Goal: Task Accomplishment & Management: Manage account settings

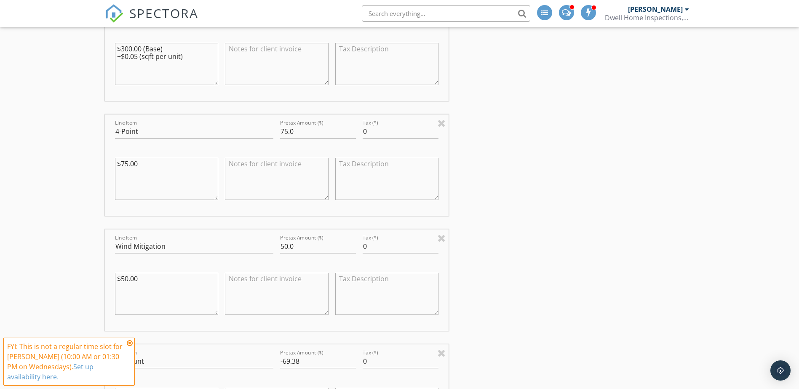
scroll to position [797, 0]
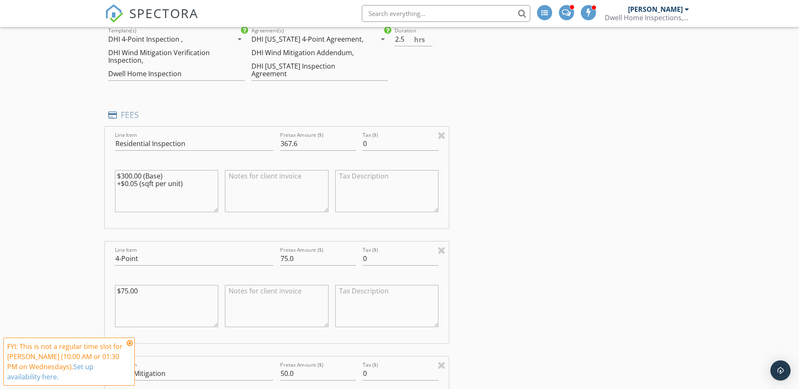
click at [170, 14] on span "SPECTORA" at bounding box center [163, 13] width 69 height 18
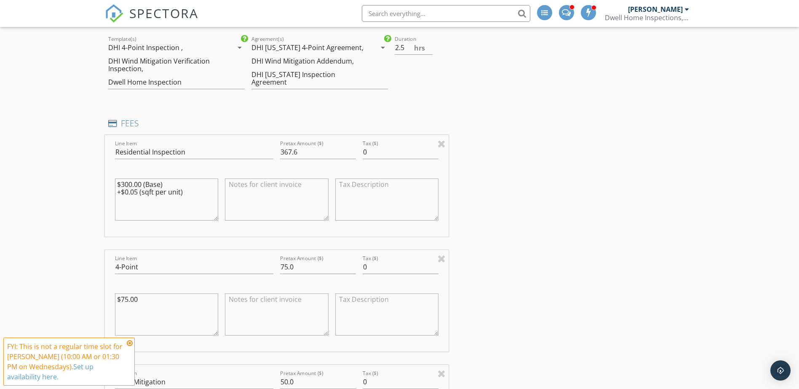
scroll to position [787, 0]
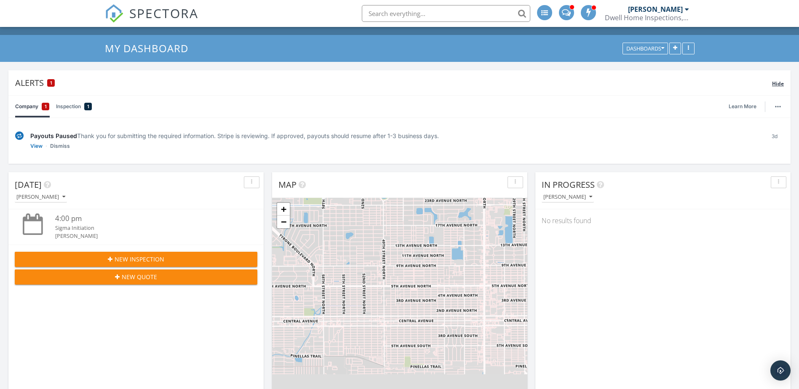
scroll to position [11, 0]
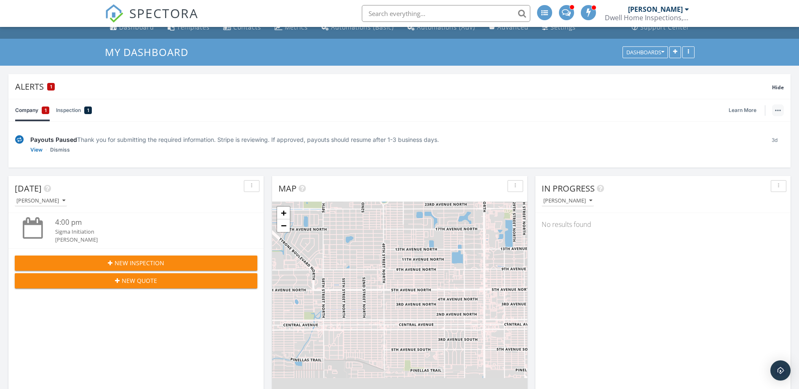
click at [778, 115] on button "button" at bounding box center [778, 111] width 12 height 12
click at [657, 112] on div "Company 1 Inspection 1 Learn More" at bounding box center [399, 110] width 769 height 22
click at [435, 96] on div "Alerts 1 Hide" at bounding box center [399, 86] width 783 height 25
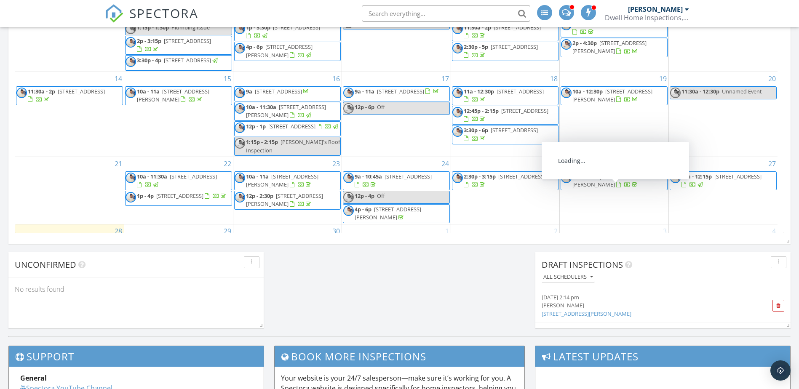
scroll to position [537, 0]
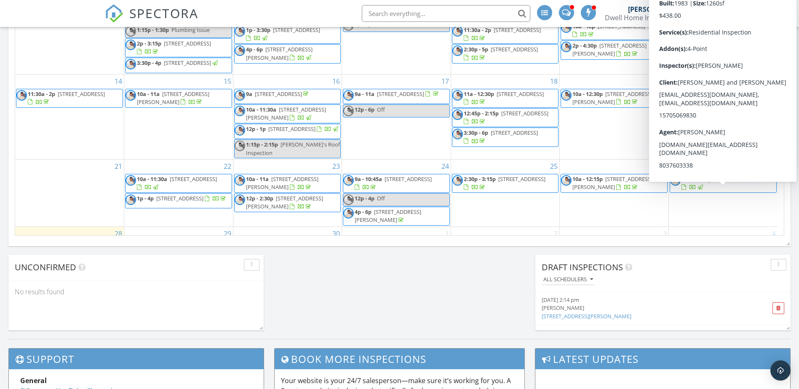
click at [692, 183] on span "10a - 12:15p" at bounding box center [697, 179] width 30 height 8
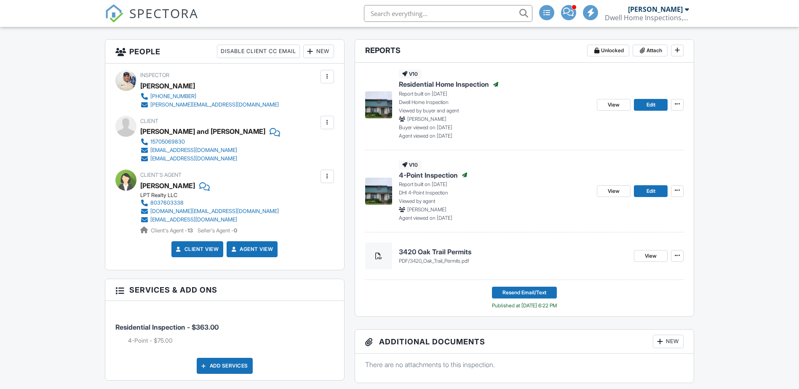
scroll to position [209, 0]
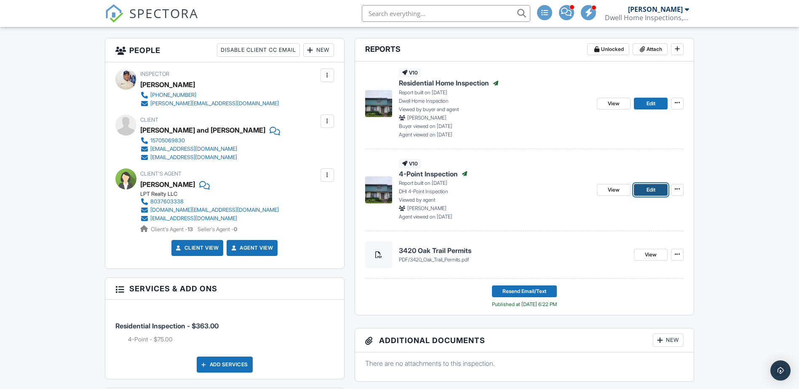
click at [646, 188] on link "Edit" at bounding box center [651, 190] width 34 height 12
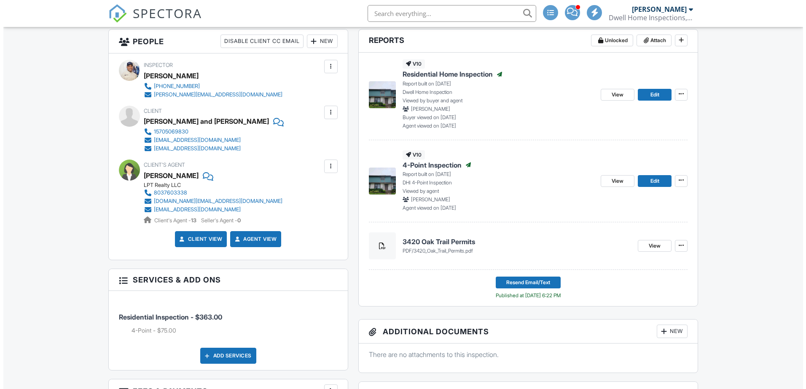
scroll to position [232, 0]
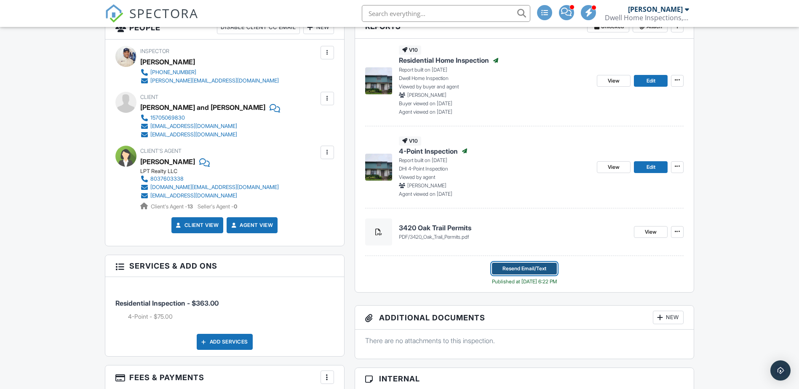
click at [512, 271] on span "Resend Email/Text" at bounding box center [525, 269] width 44 height 8
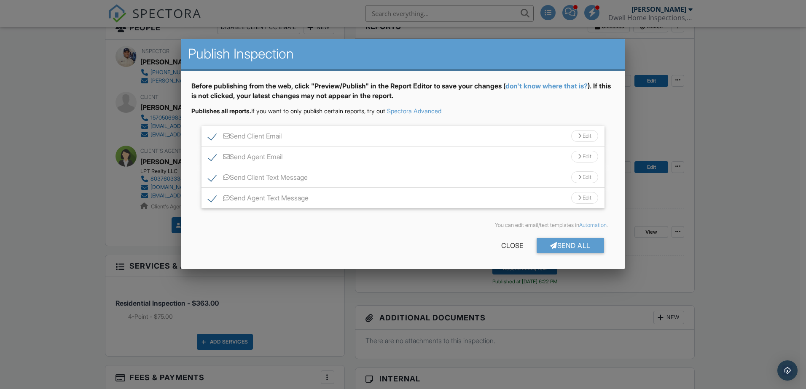
click at [574, 134] on div "Edit" at bounding box center [584, 136] width 27 height 12
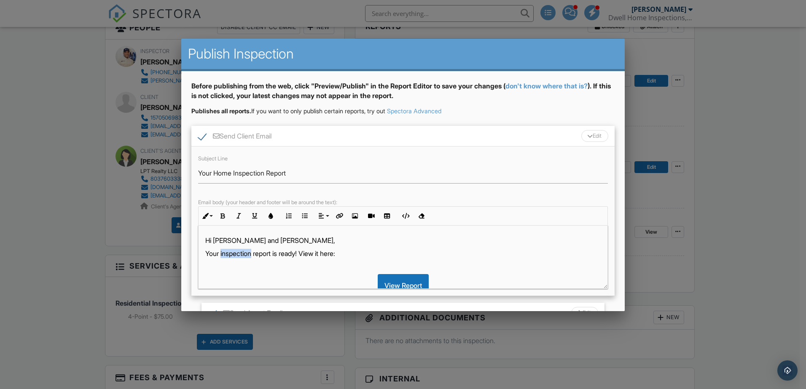
drag, startPoint x: 222, startPoint y: 253, endPoint x: 254, endPoint y: 250, distance: 32.2
click at [254, 250] on p "Your inspection report is ready! View it here:" at bounding box center [402, 253] width 395 height 9
drag, startPoint x: 207, startPoint y: 252, endPoint x: 371, endPoint y: 251, distance: 164.4
click at [371, 251] on p "Your updated 4-point report is ready! View it here:" at bounding box center [402, 253] width 395 height 9
copy p "Your updated 4-point report is ready! View it here:"
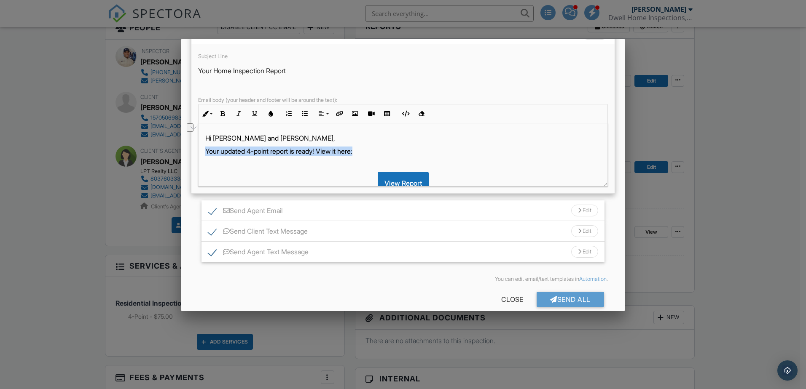
scroll to position [114, 0]
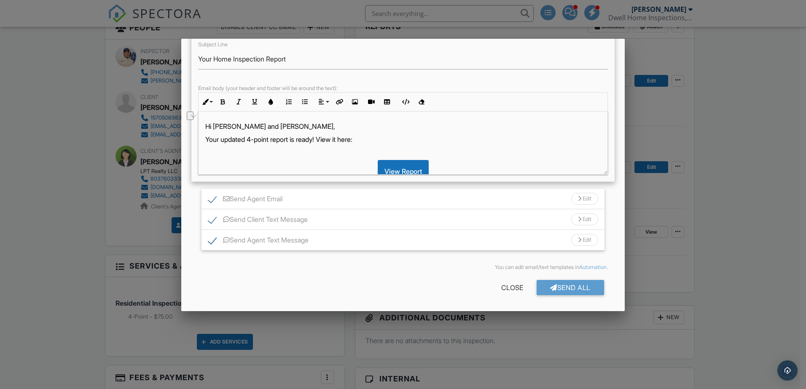
click at [354, 205] on div "Send Agent Email Edit" at bounding box center [402, 199] width 403 height 21
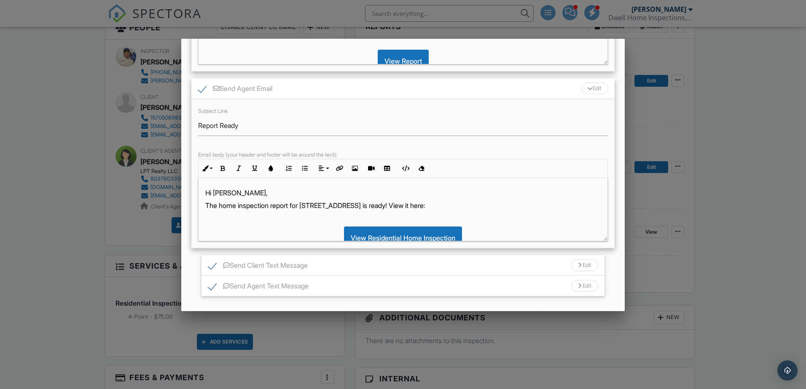
scroll to position [262, 0]
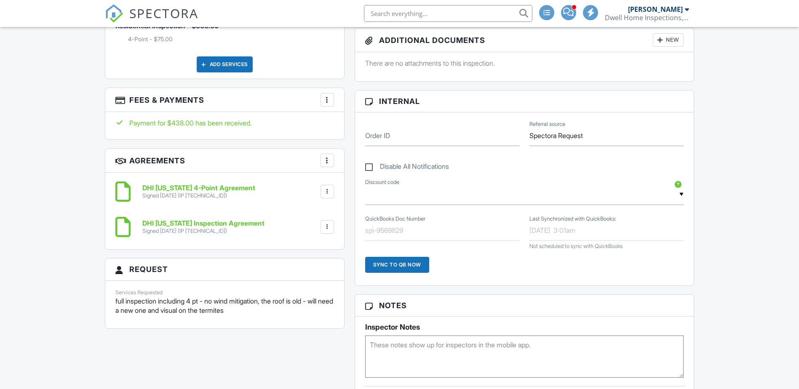
scroll to position [232, 0]
